Goal: Task Accomplishment & Management: Complete application form

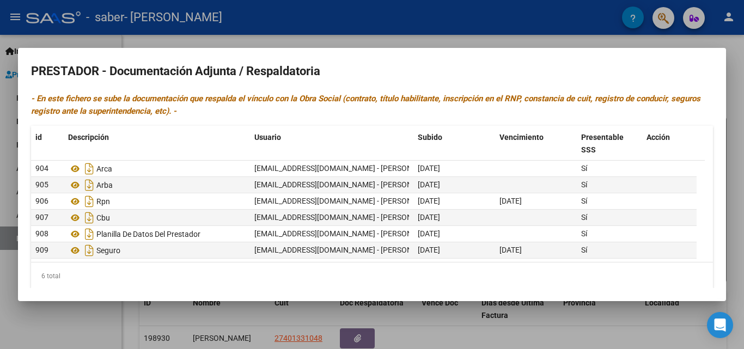
scroll to position [79, 0]
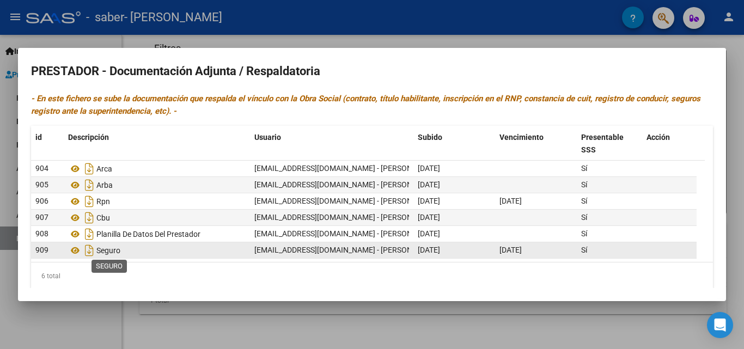
click at [113, 250] on span "Seguro" at bounding box center [108, 250] width 24 height 9
click at [76, 254] on icon at bounding box center [75, 250] width 14 height 13
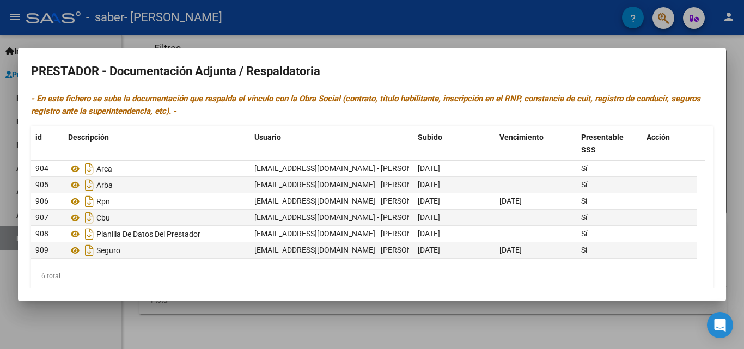
click at [744, 57] on div at bounding box center [372, 174] width 744 height 349
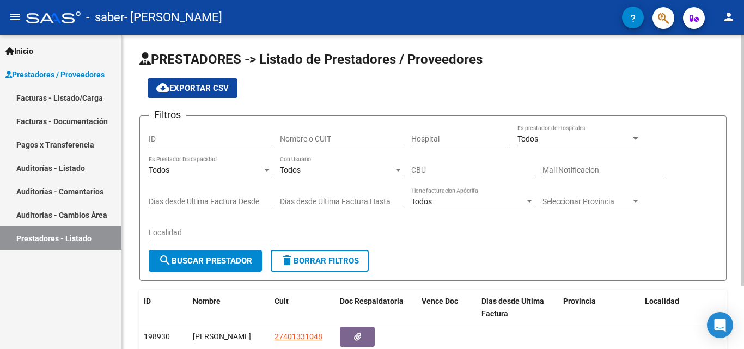
scroll to position [0, 0]
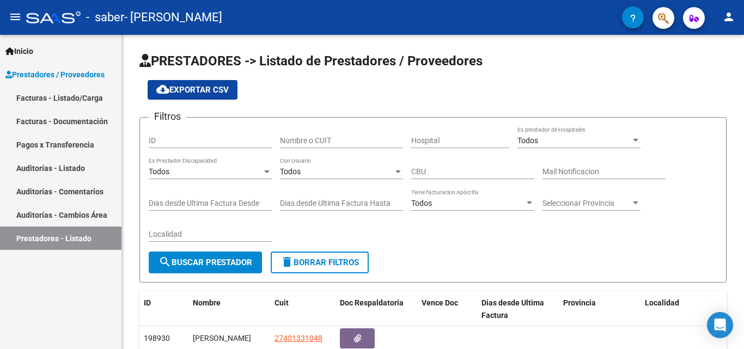
click at [82, 98] on link "Facturas - Listado/Carga" at bounding box center [61, 97] width 122 height 23
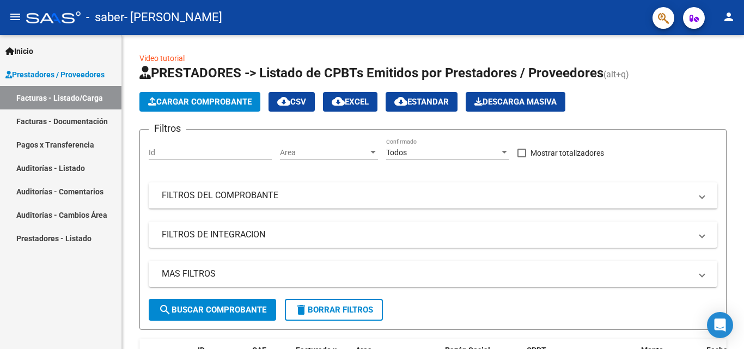
click at [84, 122] on link "Facturas - Documentación" at bounding box center [61, 121] width 122 height 23
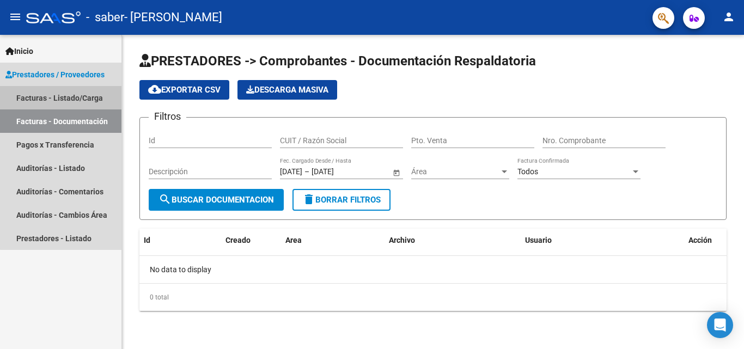
click at [93, 105] on link "Facturas - Listado/Carga" at bounding box center [61, 97] width 122 height 23
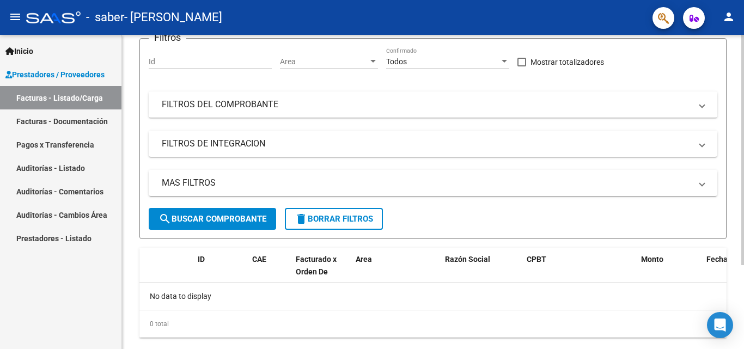
scroll to position [109, 0]
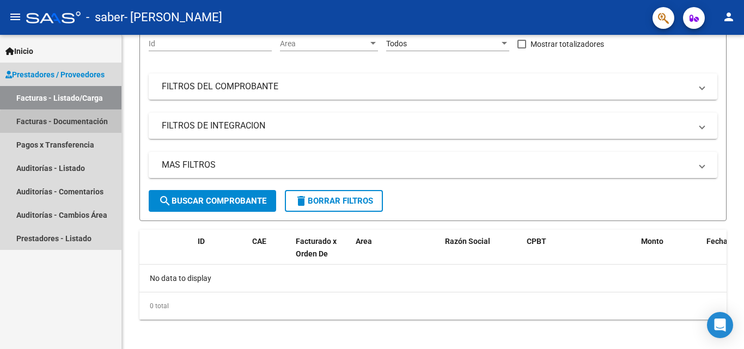
click at [83, 124] on link "Facturas - Documentación" at bounding box center [61, 121] width 122 height 23
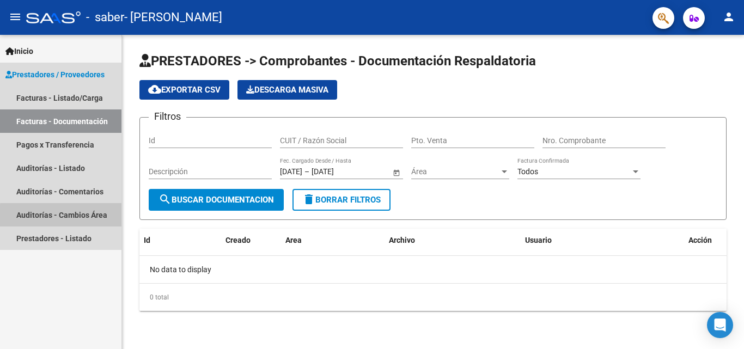
click at [97, 218] on link "Auditorías - Cambios Área" at bounding box center [61, 214] width 122 height 23
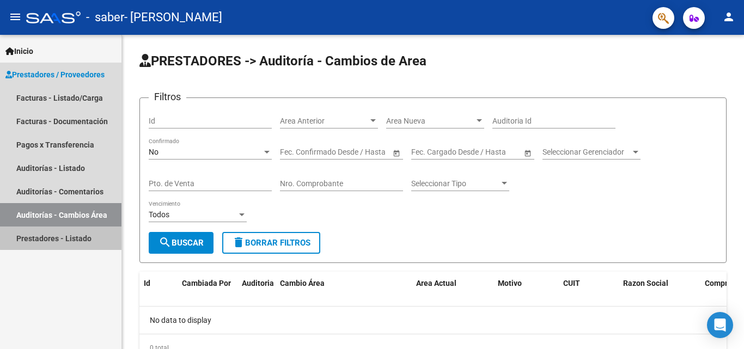
click at [96, 236] on link "Prestadores - Listado" at bounding box center [61, 238] width 122 height 23
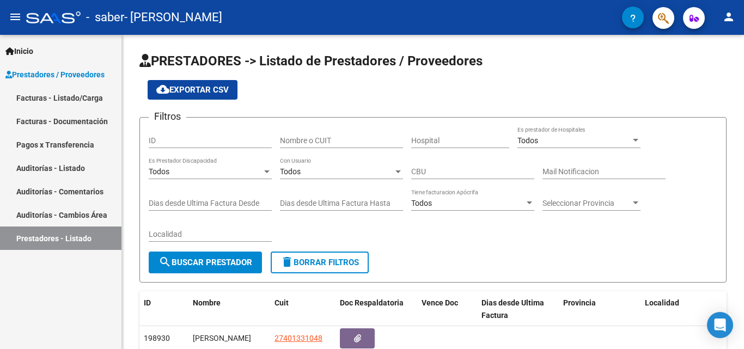
click at [77, 78] on span "Prestadores / Proveedores" at bounding box center [54, 75] width 99 height 12
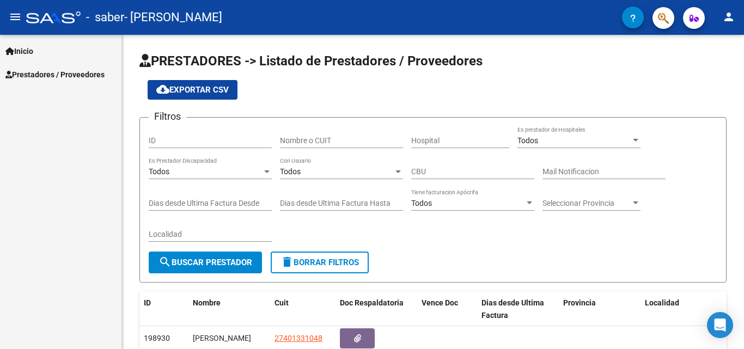
click at [9, 53] on icon at bounding box center [9, 51] width 9 height 8
click at [22, 52] on span "Inicio" at bounding box center [19, 51] width 28 height 12
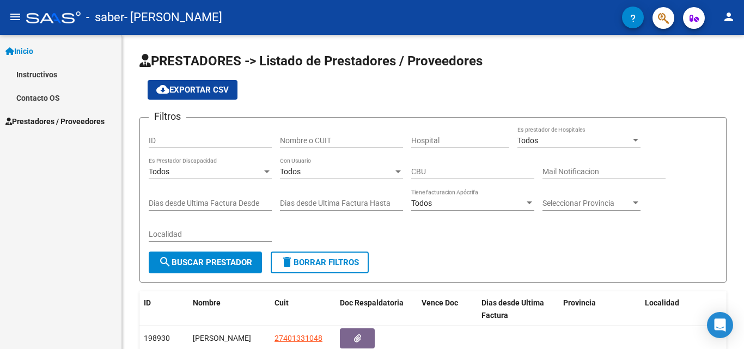
click at [31, 69] on link "Instructivos" at bounding box center [61, 74] width 122 height 23
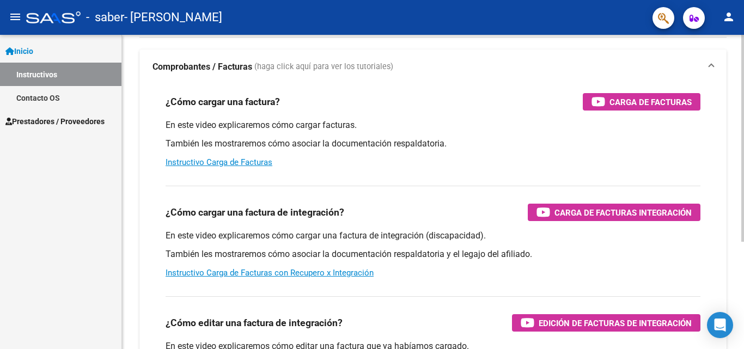
scroll to position [54, 0]
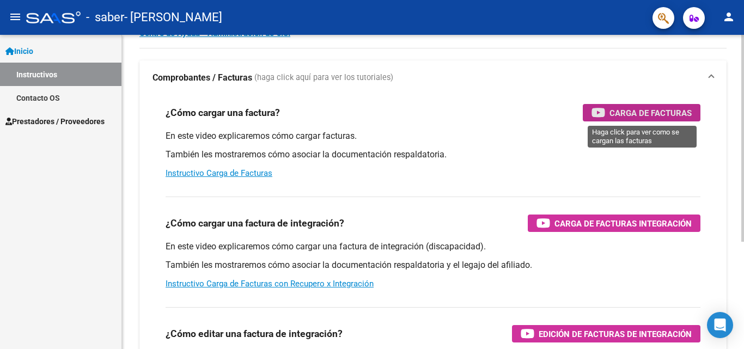
click at [654, 110] on span "Carga de Facturas" at bounding box center [651, 113] width 82 height 14
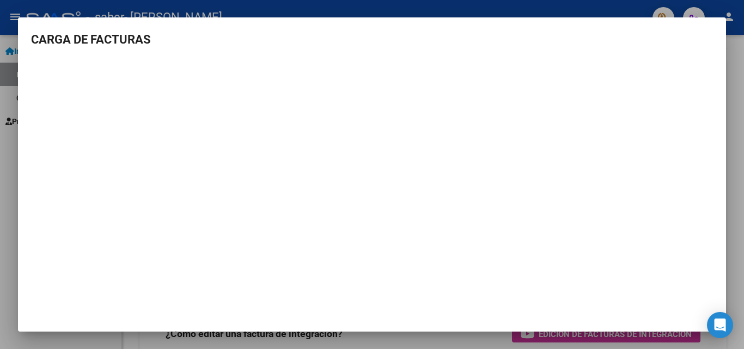
click at [725, 176] on mat-dialog-content "CARGA DE FACTURAS" at bounding box center [372, 169] width 708 height 276
click at [744, 75] on div at bounding box center [372, 174] width 744 height 349
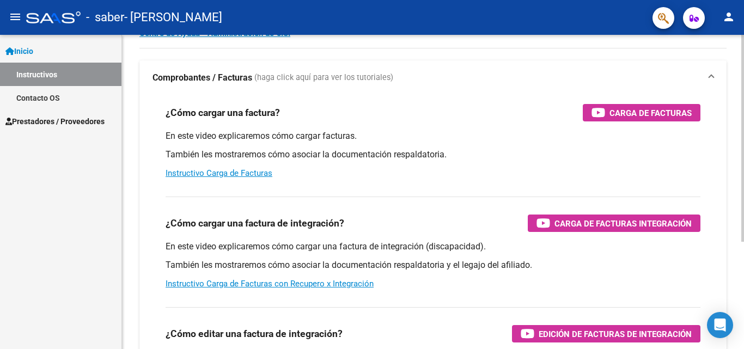
scroll to position [0, 0]
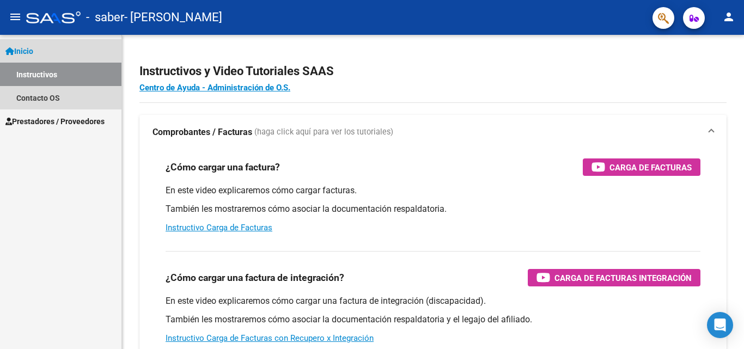
click at [57, 76] on link "Instructivos" at bounding box center [61, 74] width 122 height 23
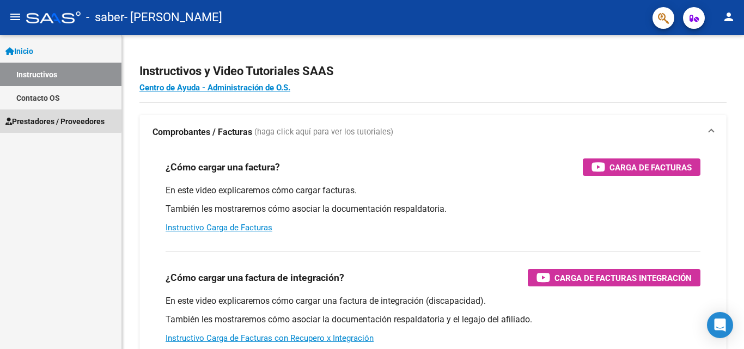
click at [60, 116] on span "Prestadores / Proveedores" at bounding box center [54, 122] width 99 height 12
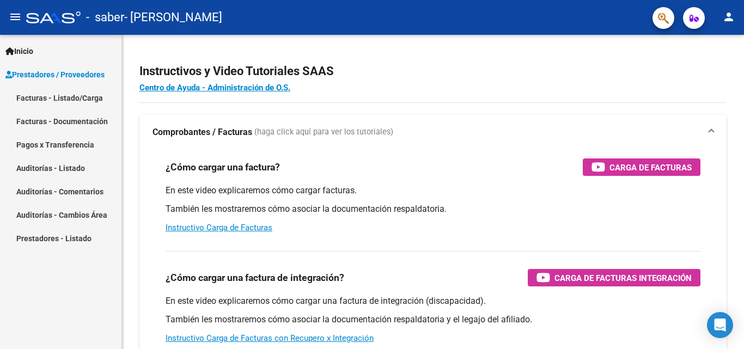
click at [66, 103] on link "Facturas - Listado/Carga" at bounding box center [61, 97] width 122 height 23
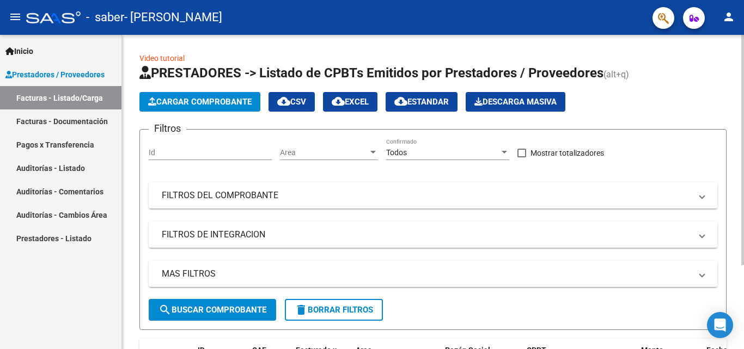
click at [192, 107] on button "Cargar Comprobante" at bounding box center [199, 102] width 121 height 20
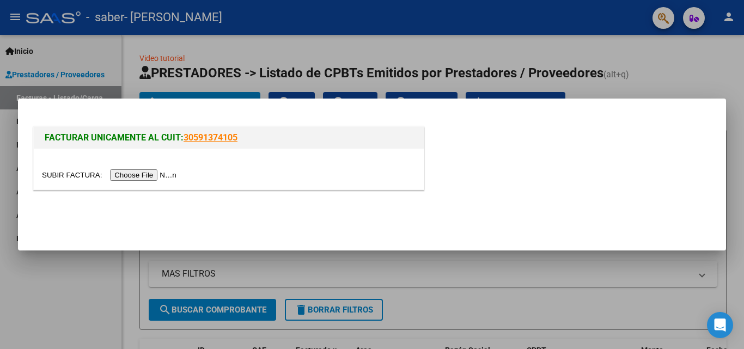
click at [169, 179] on input "file" at bounding box center [111, 174] width 138 height 11
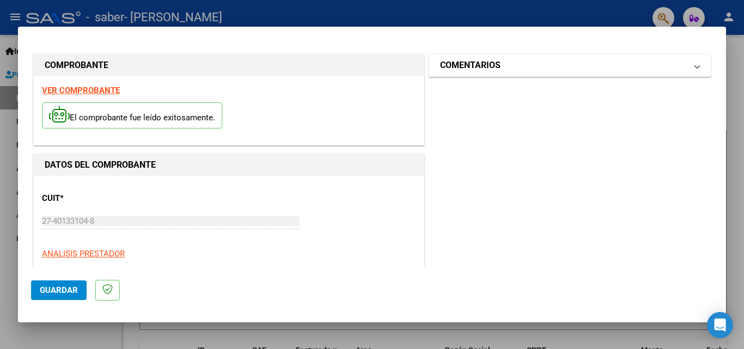
click at [499, 66] on mat-panel-title "COMENTARIOS" at bounding box center [563, 65] width 246 height 13
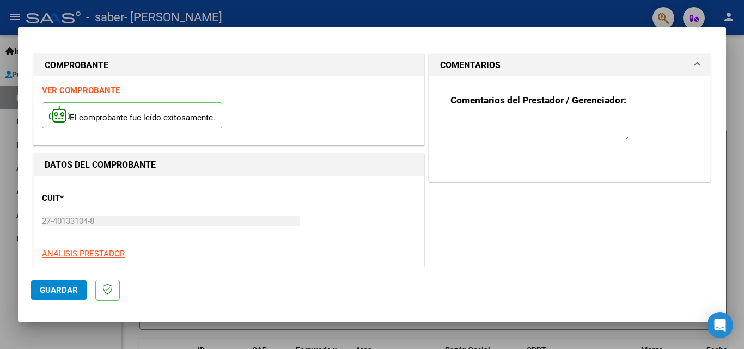
click at [499, 66] on mat-panel-title "COMENTARIOS" at bounding box center [563, 65] width 246 height 13
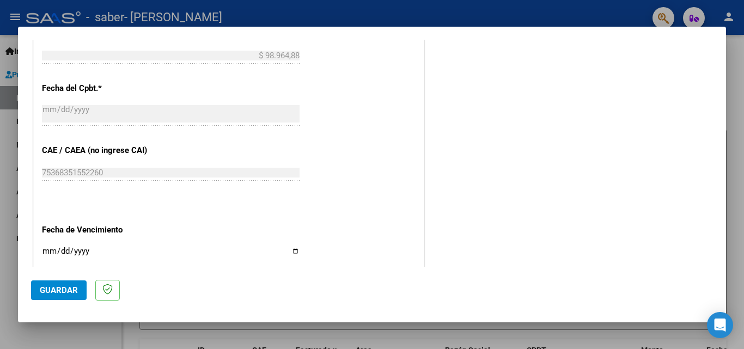
scroll to position [622, 0]
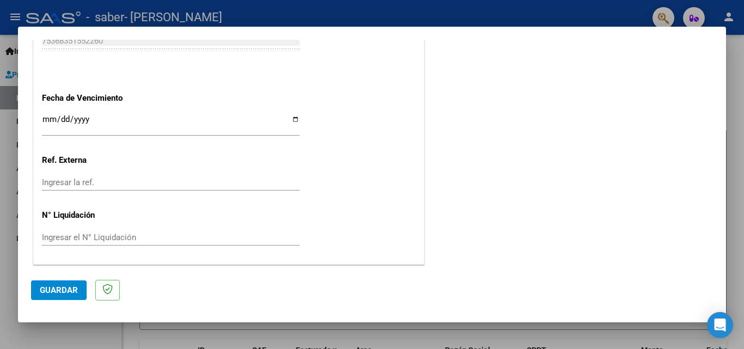
click at [183, 180] on input "Ingresar la ref." at bounding box center [171, 183] width 258 height 10
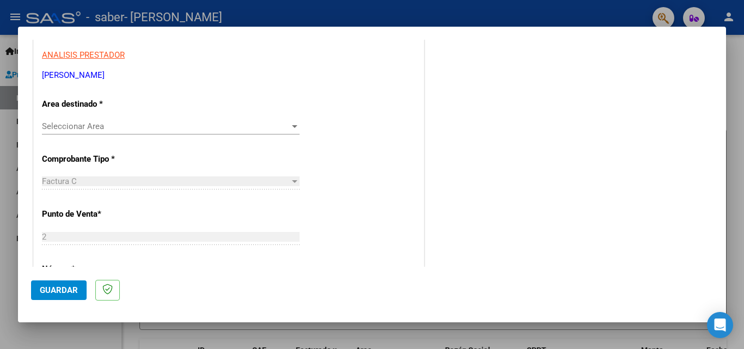
scroll to position [218, 0]
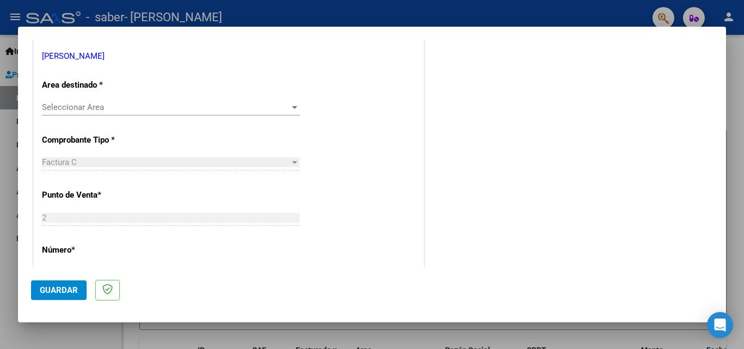
click at [183, 116] on div "Seleccionar Area Seleccionar Area" at bounding box center [171, 107] width 258 height 16
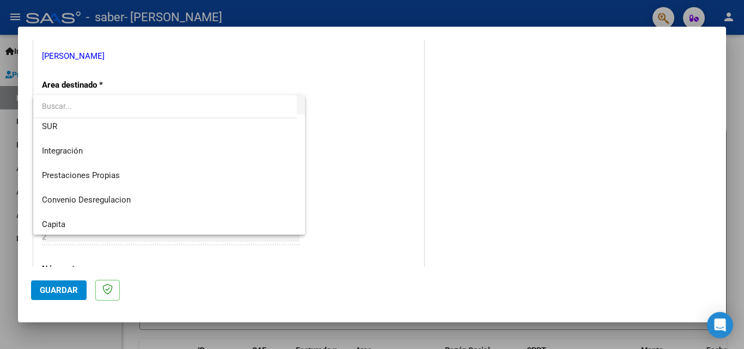
scroll to position [81, 0]
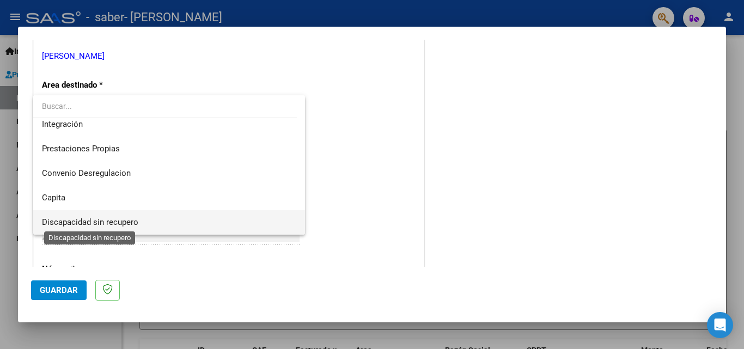
click at [99, 220] on span "Discapacidad sin recupero" at bounding box center [90, 222] width 96 height 10
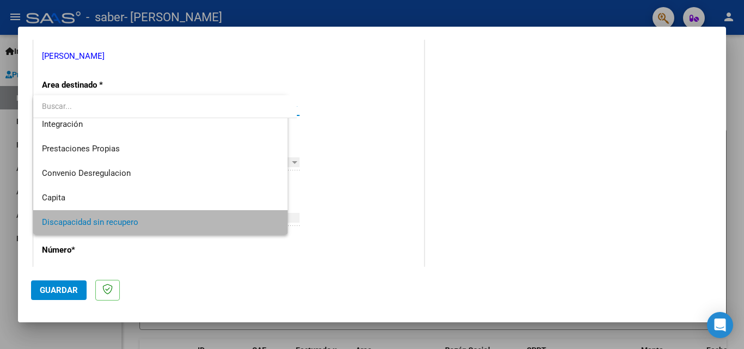
scroll to position [80, 0]
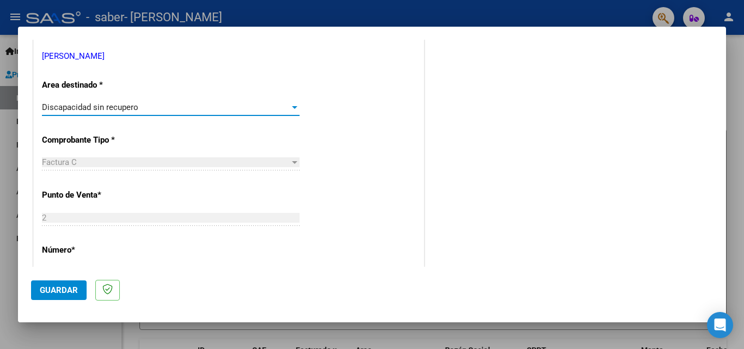
click at [124, 110] on span "Discapacidad sin recupero" at bounding box center [90, 107] width 96 height 10
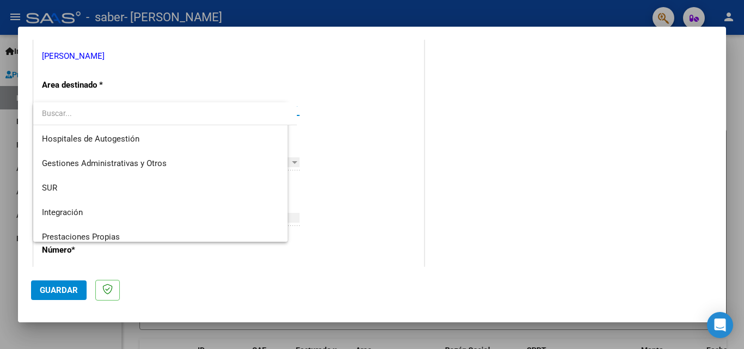
scroll to position [81, 0]
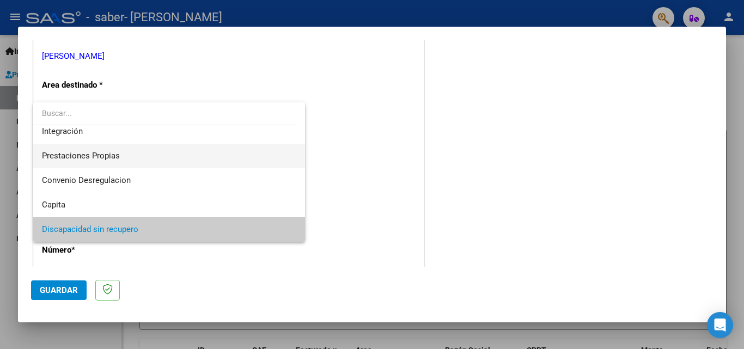
click at [106, 162] on span "Prestaciones Propias" at bounding box center [169, 156] width 254 height 25
click at [106, 162] on div "Factura C" at bounding box center [166, 162] width 248 height 10
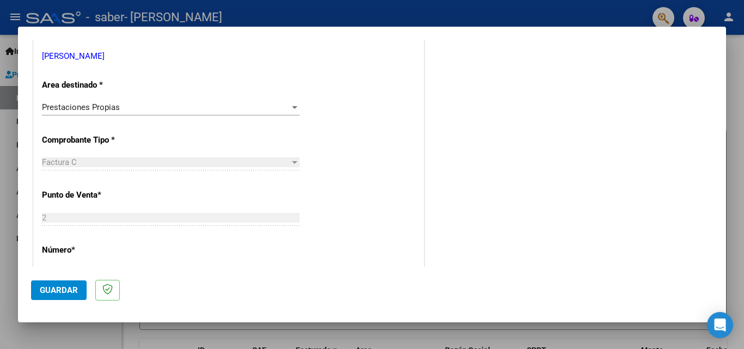
click at [141, 115] on div "Prestaciones Propias Seleccionar Area" at bounding box center [171, 107] width 258 height 16
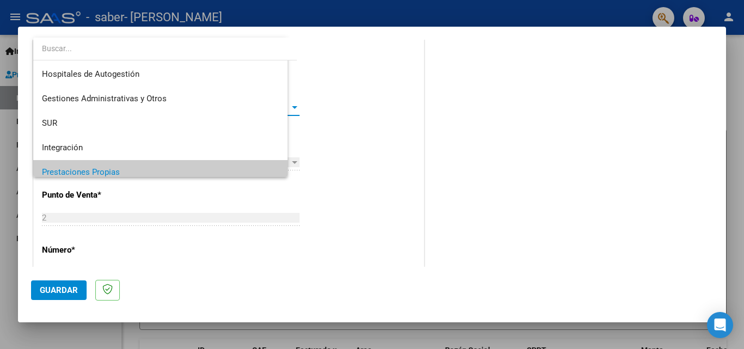
scroll to position [65, 0]
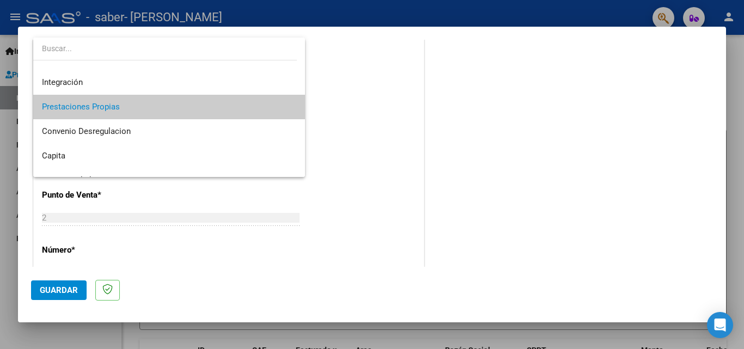
click at [141, 115] on span "Prestaciones Propias" at bounding box center [169, 107] width 254 height 25
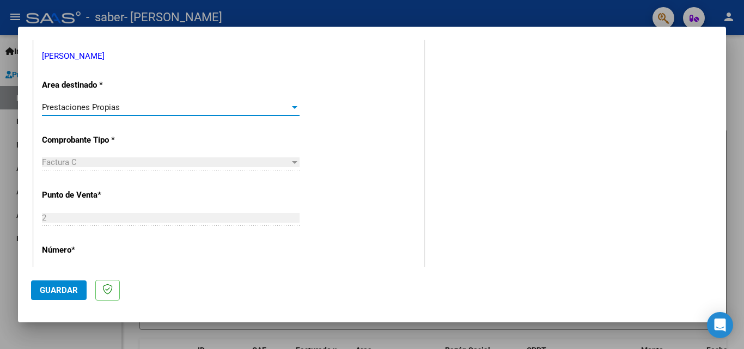
click at [155, 112] on div "Prestaciones Propias" at bounding box center [166, 107] width 248 height 10
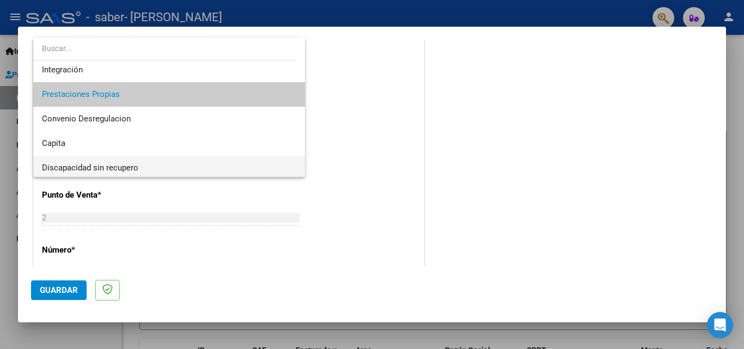
scroll to position [81, 0]
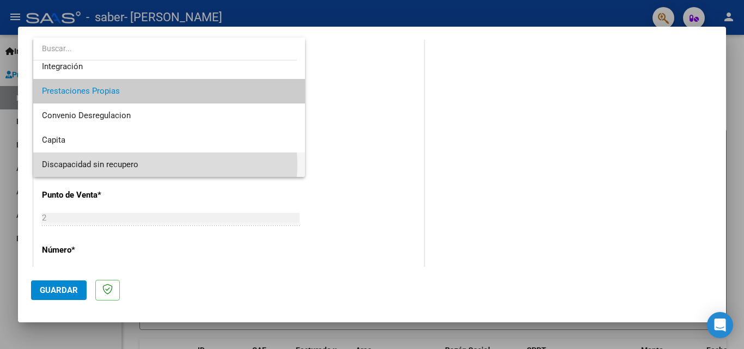
click at [151, 165] on span "Discapacidad sin recupero" at bounding box center [169, 165] width 254 height 25
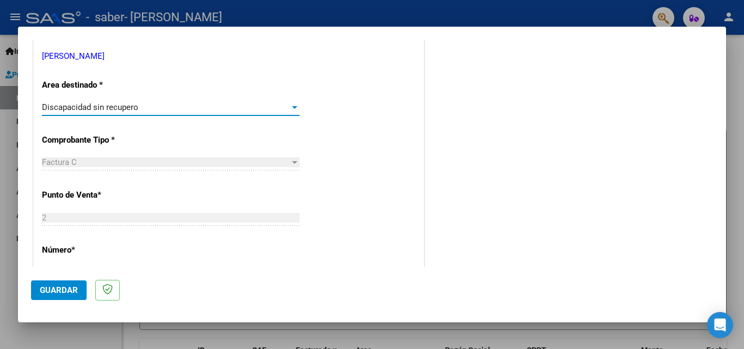
scroll to position [109, 0]
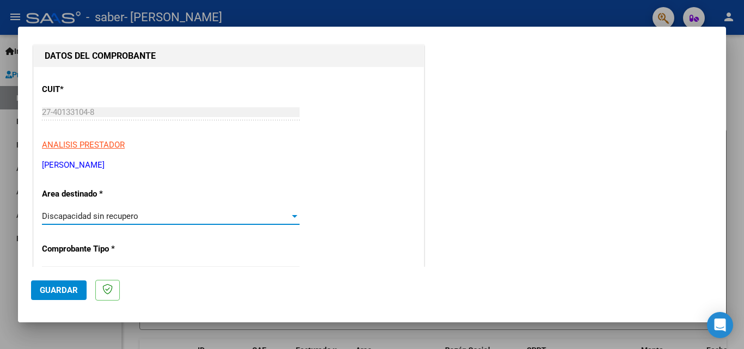
click at [190, 218] on div "Discapacidad sin recupero" at bounding box center [166, 216] width 248 height 10
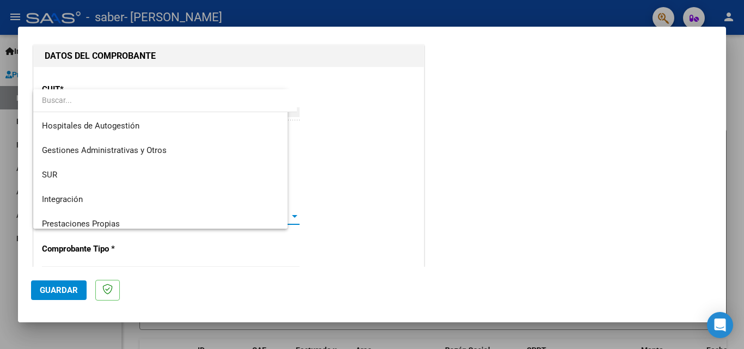
scroll to position [81, 0]
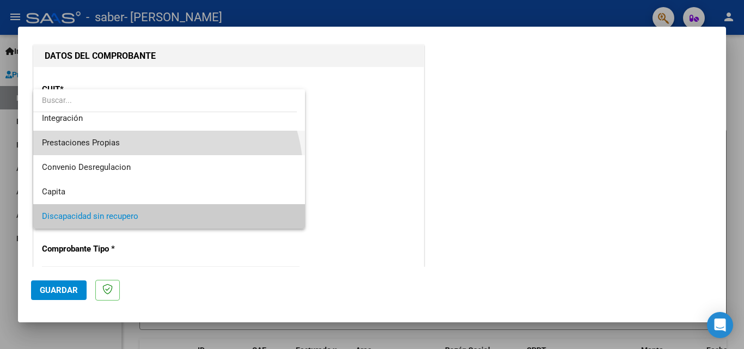
click at [135, 141] on span "Prestaciones Propias" at bounding box center [169, 143] width 254 height 25
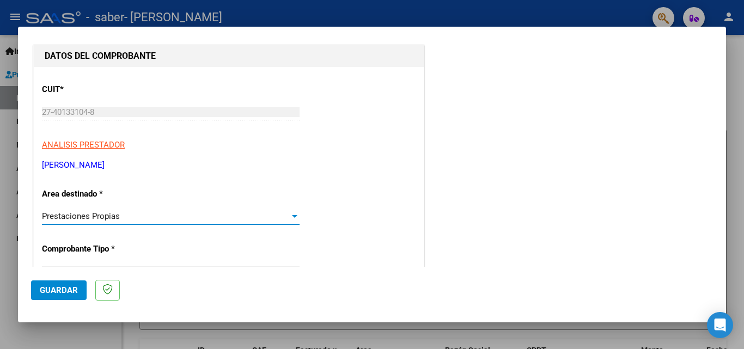
click at [152, 211] on div "Prestaciones Propias Seleccionar Area" at bounding box center [171, 216] width 258 height 16
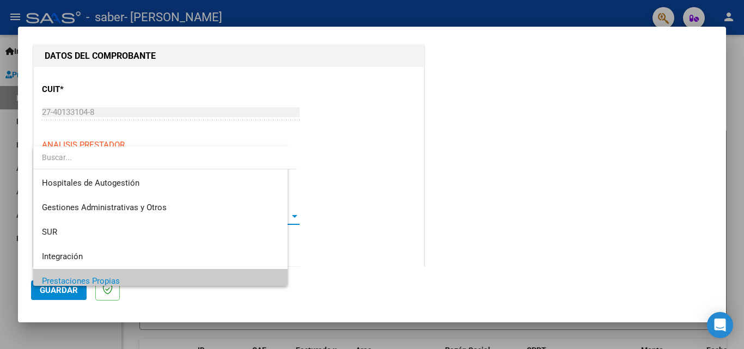
scroll to position [65, 0]
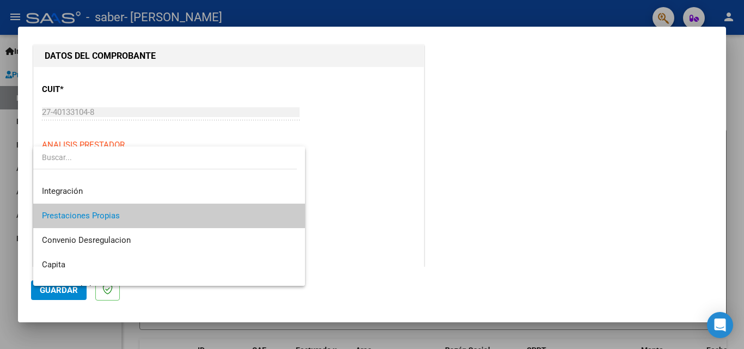
click at [139, 217] on span "Prestaciones Propias" at bounding box center [169, 216] width 254 height 25
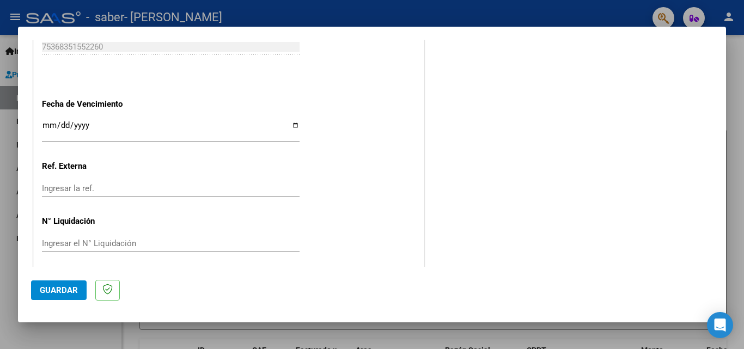
scroll to position [622, 0]
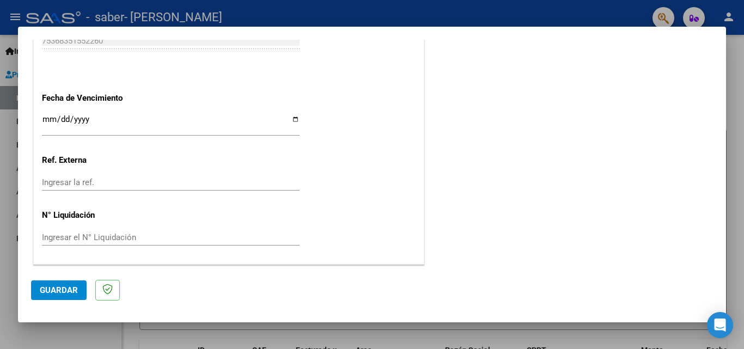
click at [77, 290] on button "Guardar" at bounding box center [59, 291] width 56 height 20
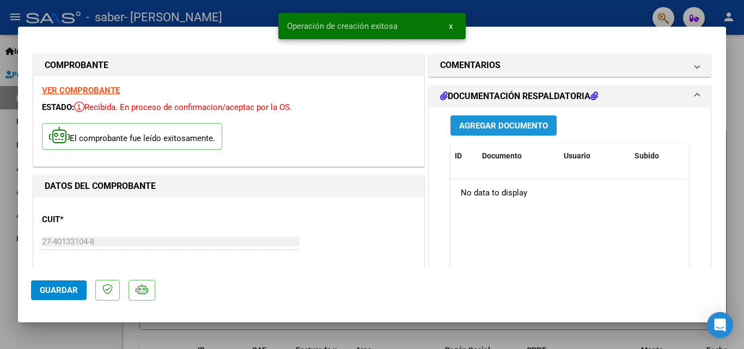
click at [506, 121] on span "Agregar Documento" at bounding box center [503, 126] width 89 height 10
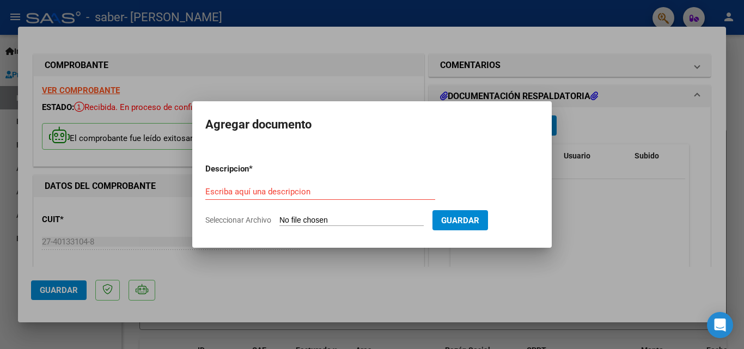
click at [295, 221] on input "Seleccionar Archivo" at bounding box center [352, 221] width 144 height 10
type input "C:\fakepath\CamScanner [DATE] 17.04.pdf"
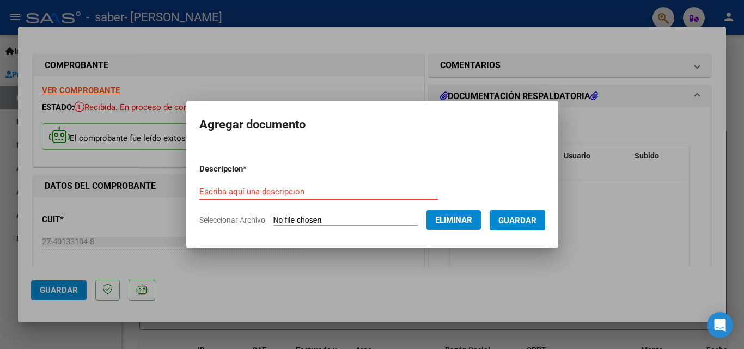
click at [355, 240] on mat-dialog-container "Agregar documento Descripcion * Escriba aquí una descripcion Seleccionar Archiv…" at bounding box center [372, 174] width 372 height 146
click at [363, 198] on div "Escriba aquí una descripcion" at bounding box center [318, 192] width 239 height 16
click at [337, 191] on input "Escriba aquí una descripcion" at bounding box center [318, 192] width 239 height 10
click at [354, 211] on form "Descripcion * Escriba aquí una descripcion Seleccionar Archivo Eliminar Guardar" at bounding box center [372, 195] width 346 height 80
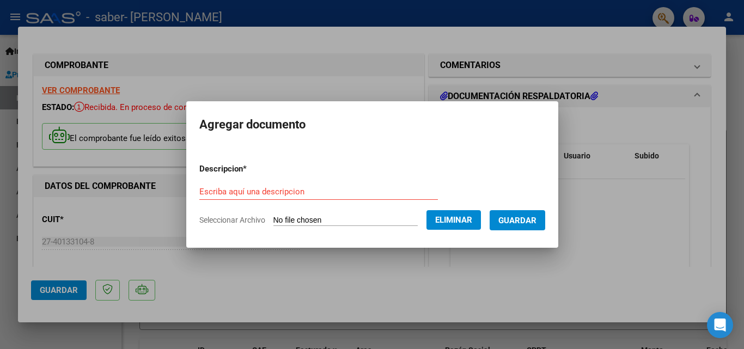
click at [455, 233] on form "Descripcion * Escriba aquí una descripcion Seleccionar Archivo Eliminar Guardar" at bounding box center [372, 195] width 346 height 80
click at [459, 219] on span "Eliminar" at bounding box center [453, 220] width 37 height 10
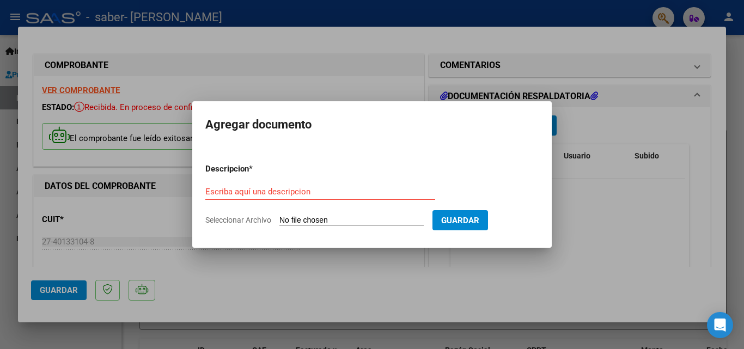
click at [247, 231] on form "Descripcion * Escriba aquí una descripcion Seleccionar Archivo Guardar" at bounding box center [371, 195] width 333 height 80
click at [258, 215] on form "Descripcion * Escriba aquí una descripcion Seleccionar Archivo Guardar" at bounding box center [371, 195] width 333 height 80
click at [257, 220] on span "Seleccionar Archivo" at bounding box center [238, 220] width 66 height 9
click at [280, 220] on input "Seleccionar Archivo" at bounding box center [352, 221] width 144 height 10
type input "C:\fakepath\planilla de asistencia.pdf"
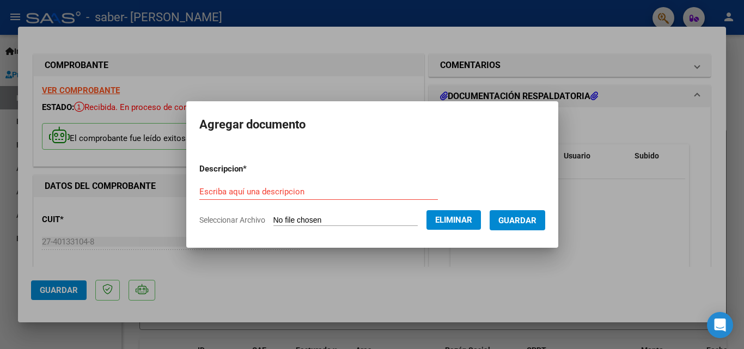
click at [400, 196] on input "Escriba aquí una descripcion" at bounding box center [318, 192] width 239 height 10
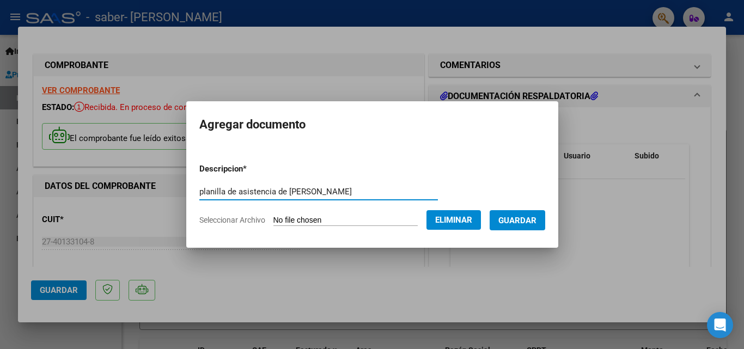
type input "planilla de asistencia de [PERSON_NAME]"
click at [525, 223] on span "Guardar" at bounding box center [518, 221] width 38 height 10
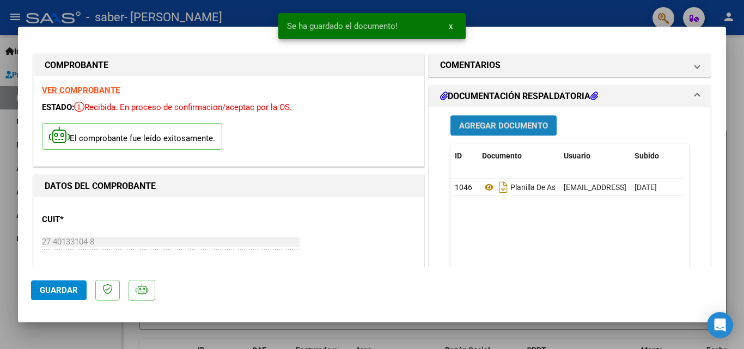
click at [521, 127] on span "Agregar Documento" at bounding box center [503, 126] width 89 height 10
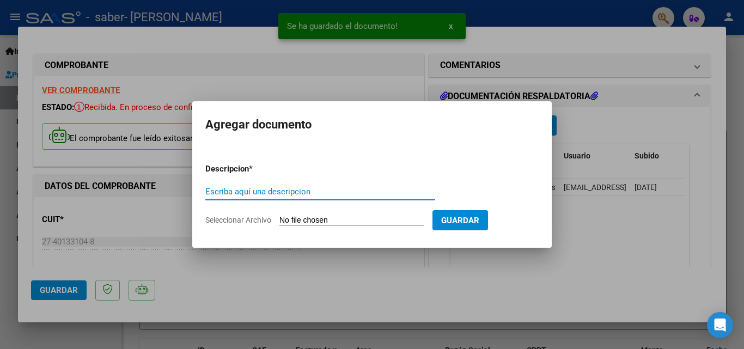
click at [323, 216] on input "Seleccionar Archivo" at bounding box center [352, 221] width 144 height 10
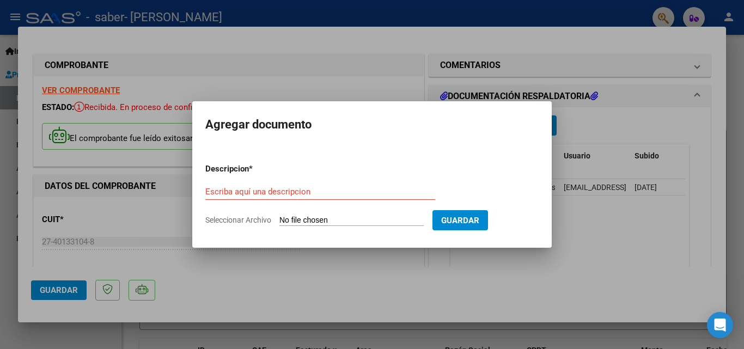
type input "C:\fakepath\Comprobante de CBU.pdf"
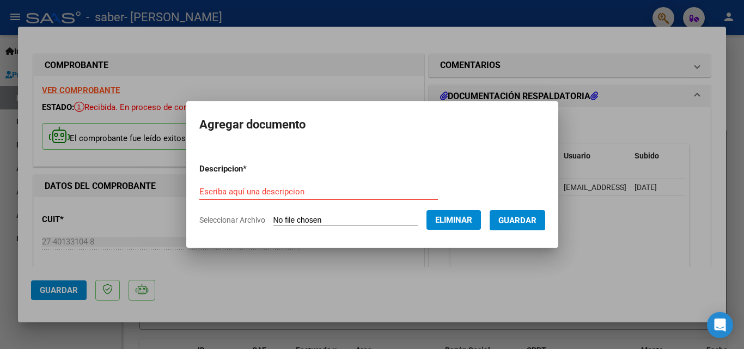
click at [345, 214] on form "Descripcion * Escriba aquí una descripcion Seleccionar Archivo Eliminar Guardar" at bounding box center [372, 195] width 346 height 80
click at [316, 196] on input "Escriba aquí una descripcion" at bounding box center [318, 192] width 239 height 10
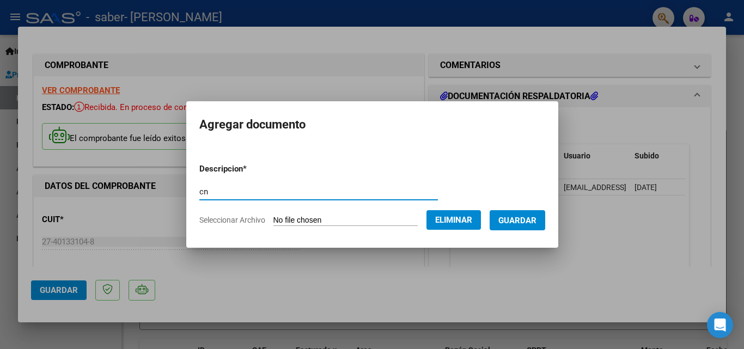
type input "c"
type input "constancia de mi cbu"
click at [524, 227] on button "Guardar" at bounding box center [518, 220] width 56 height 20
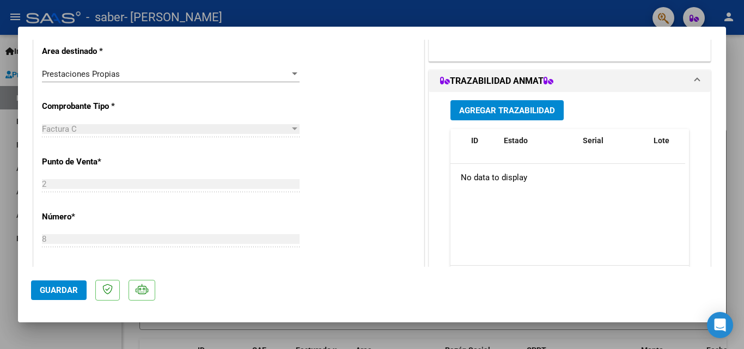
scroll to position [54, 0]
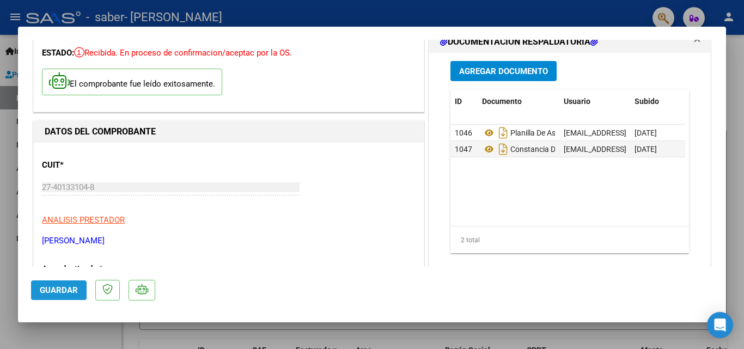
click at [67, 290] on span "Guardar" at bounding box center [59, 291] width 38 height 10
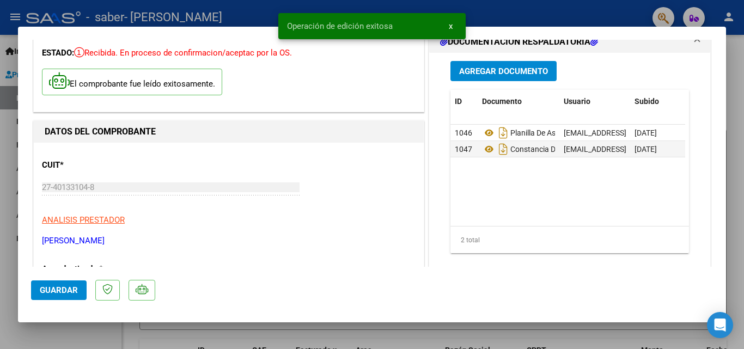
scroll to position [0, 0]
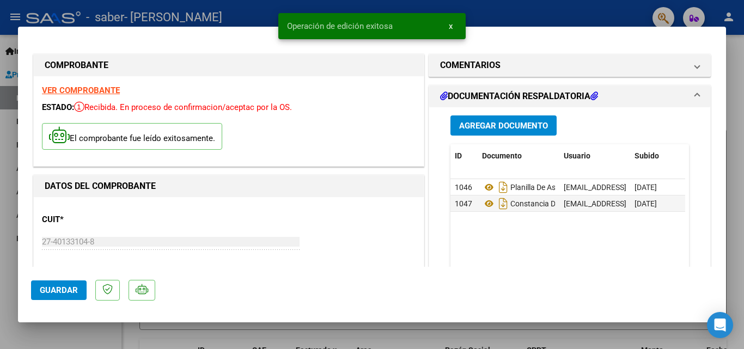
click at [111, 96] on div "VER COMPROBANTE ESTADO: Recibida. En proceso de confirmacion/aceptac por la OS.…" at bounding box center [229, 121] width 390 height 90
click at [108, 89] on strong "VER COMPROBANTE" at bounding box center [81, 91] width 78 height 10
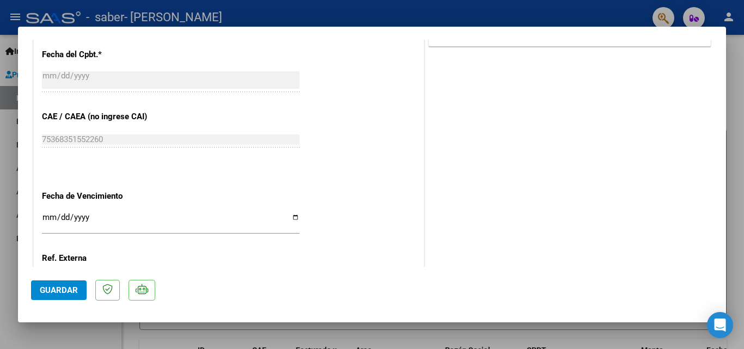
scroll to position [643, 0]
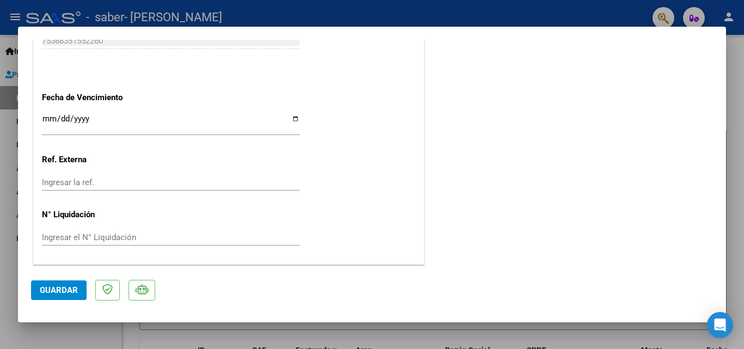
click at [71, 289] on span "Guardar" at bounding box center [59, 291] width 38 height 10
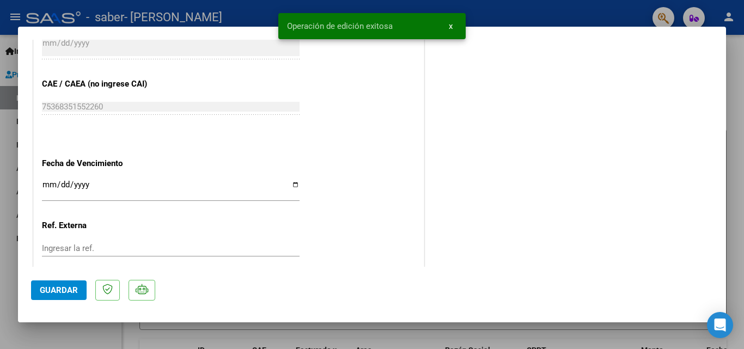
scroll to position [426, 0]
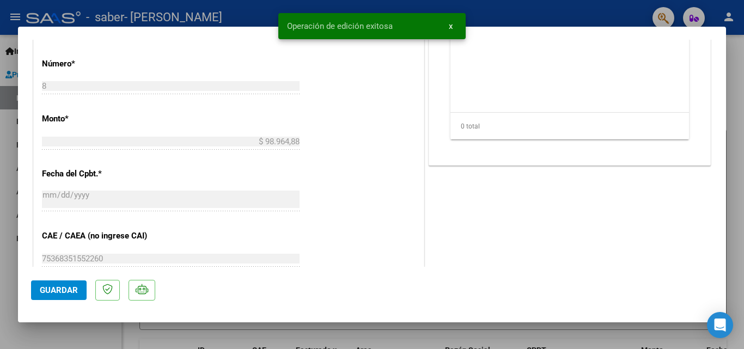
click at [108, 300] on p at bounding box center [107, 290] width 25 height 21
click at [141, 294] on icon at bounding box center [142, 289] width 13 height 11
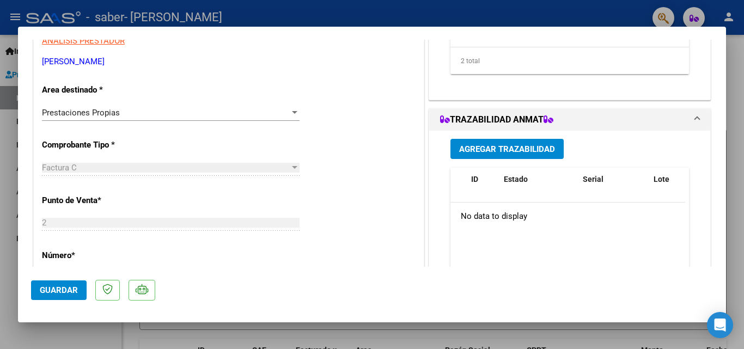
scroll to position [0, 0]
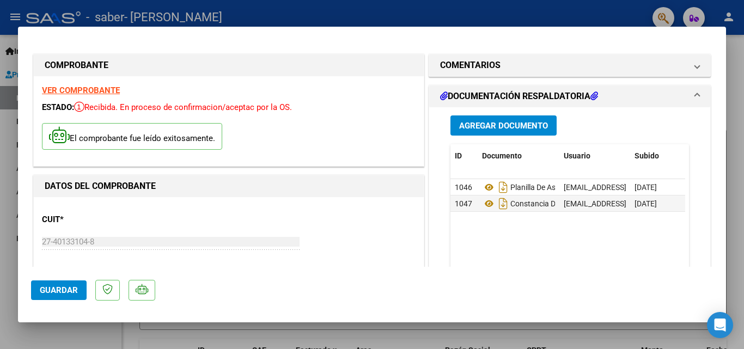
click at [81, 113] on div "ESTADO: Recibida. En proceso de confirmacion/aceptac por la OS." at bounding box center [229, 107] width 374 height 13
click at [87, 111] on span "Recibida. En proceso de confirmacion/aceptac por la OS." at bounding box center [183, 107] width 218 height 10
click at [142, 108] on span "Recibida. En proceso de confirmacion/aceptac por la OS." at bounding box center [183, 107] width 218 height 10
click at [744, 16] on div at bounding box center [372, 174] width 744 height 349
type input "$ 0,00"
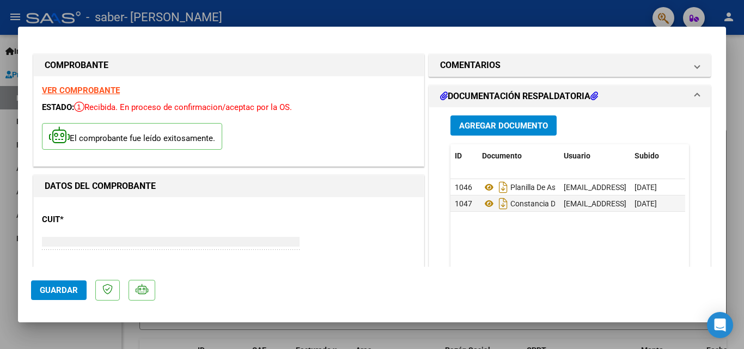
click at [744, 19] on mat-toolbar "menu - saber - [PERSON_NAME] person" at bounding box center [372, 17] width 744 height 35
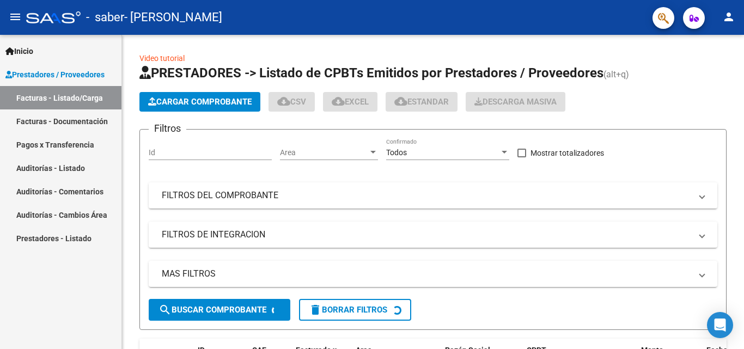
click at [744, 19] on mat-toolbar "menu - saber - [PERSON_NAME] person" at bounding box center [372, 17] width 744 height 35
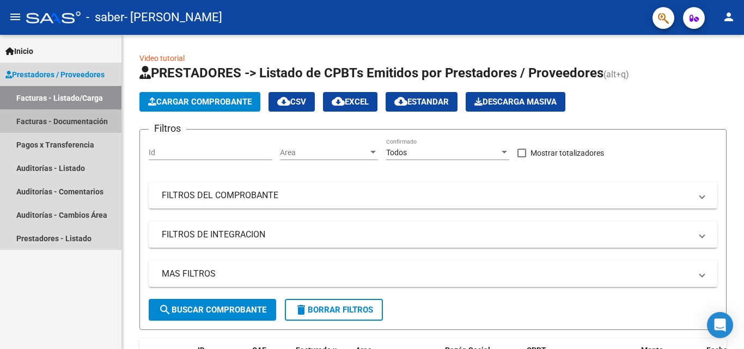
click at [105, 125] on link "Facturas - Documentación" at bounding box center [61, 121] width 122 height 23
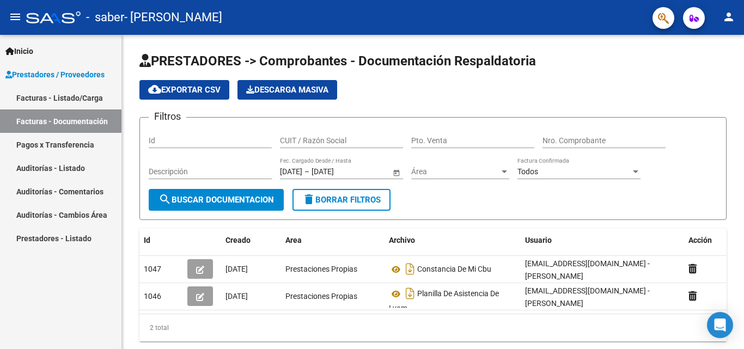
click at [74, 138] on link "Pagos x Transferencia" at bounding box center [61, 144] width 122 height 23
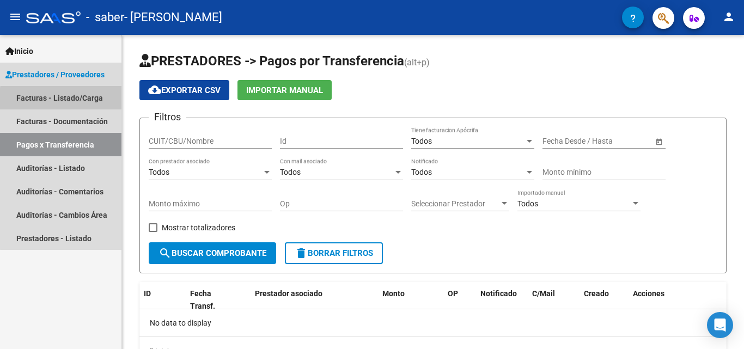
click at [75, 100] on link "Facturas - Listado/Carga" at bounding box center [61, 97] width 122 height 23
